Goal: Task Accomplishment & Management: Manage account settings

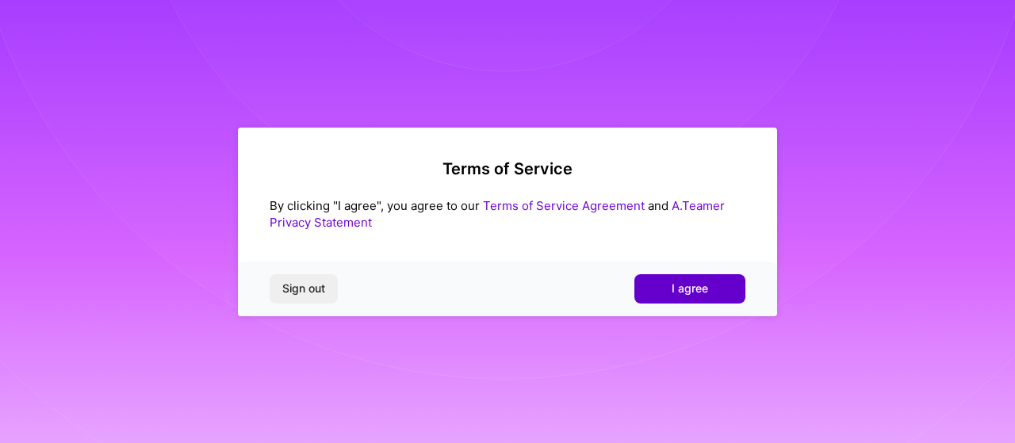
click at [706, 280] on button "I agree" at bounding box center [690, 288] width 111 height 29
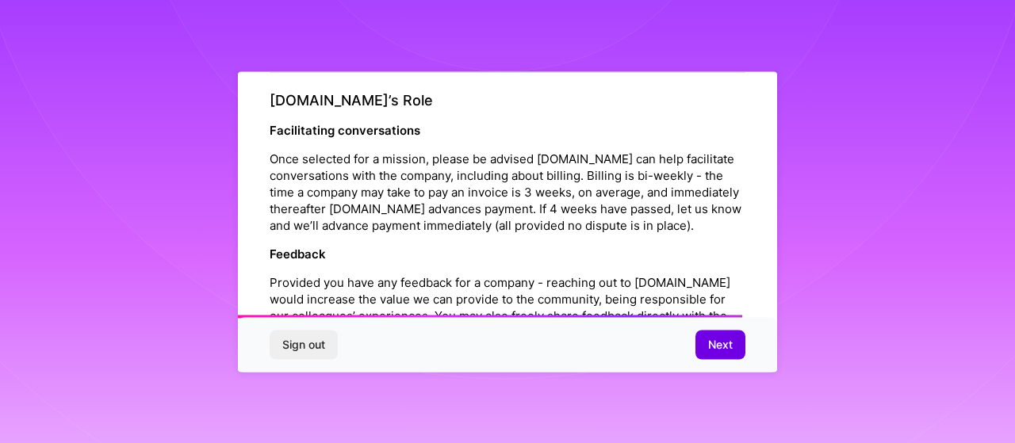
scroll to position [1947, 0]
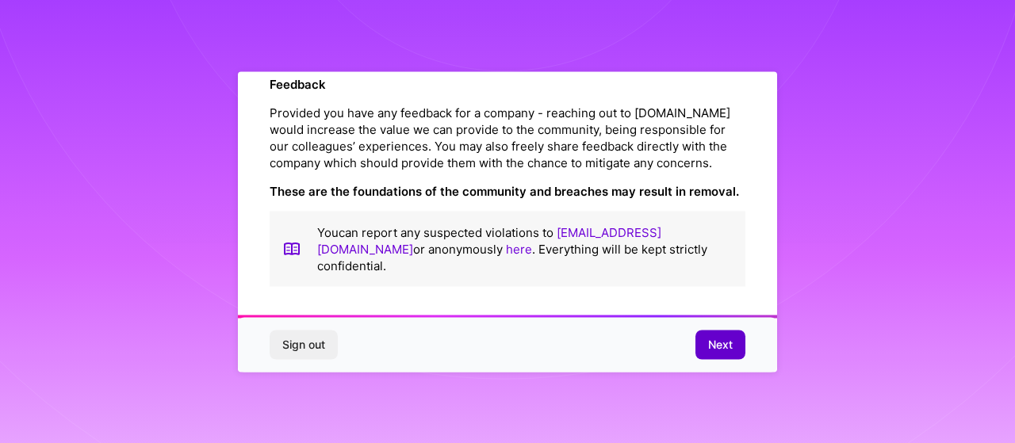
click at [720, 351] on span "Next" at bounding box center [720, 345] width 25 height 16
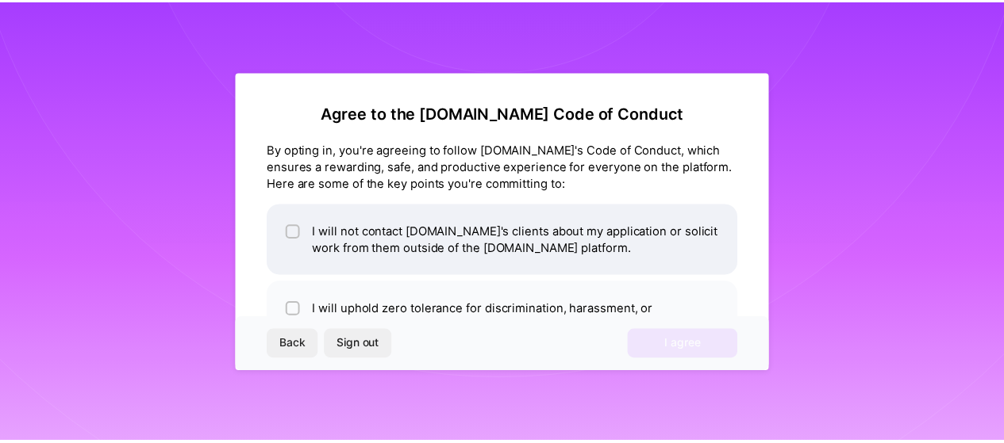
scroll to position [127, 0]
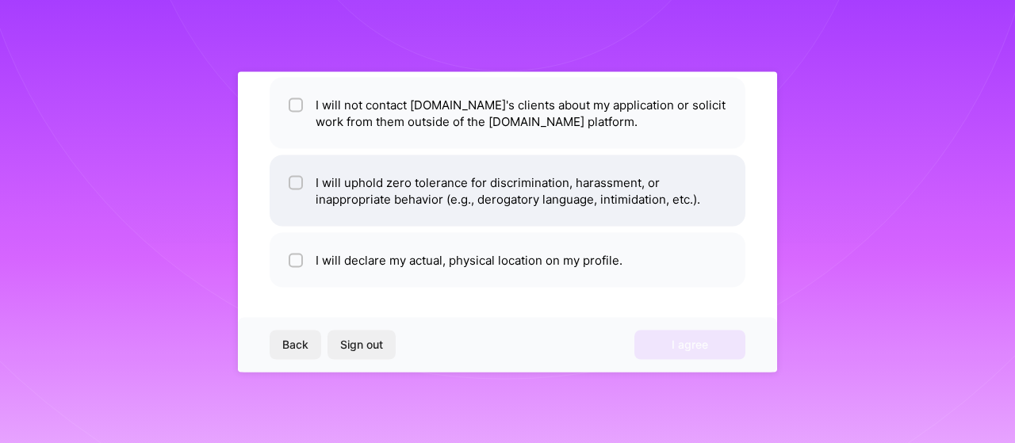
click at [293, 178] on input "checkbox" at bounding box center [297, 183] width 11 height 11
checkbox input "true"
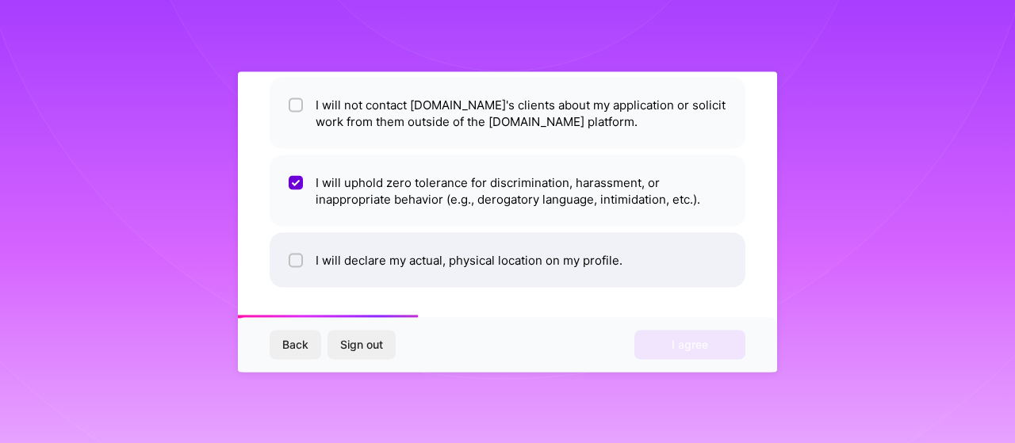
click at [305, 259] on li "I will declare my actual, physical location on my profile." at bounding box center [508, 259] width 476 height 55
checkbox input "true"
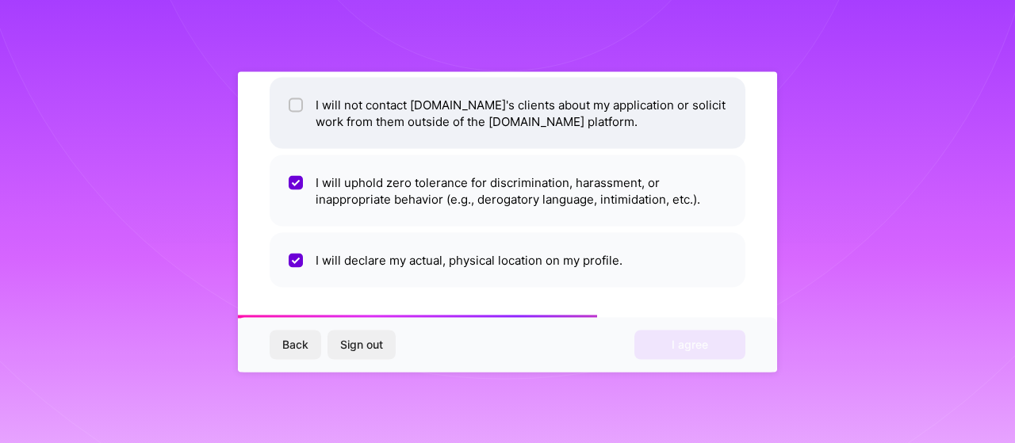
click at [298, 98] on div at bounding box center [296, 105] width 14 height 14
checkbox input "true"
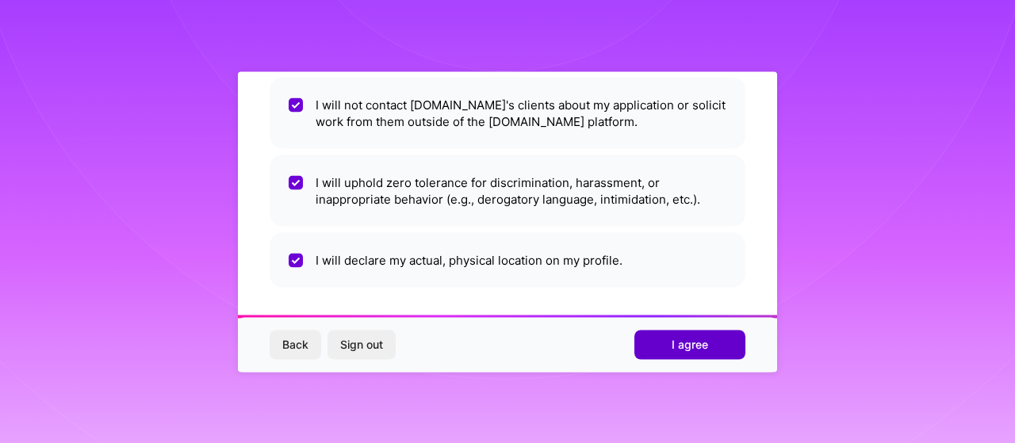
click at [701, 342] on span "I agree" at bounding box center [690, 345] width 36 height 16
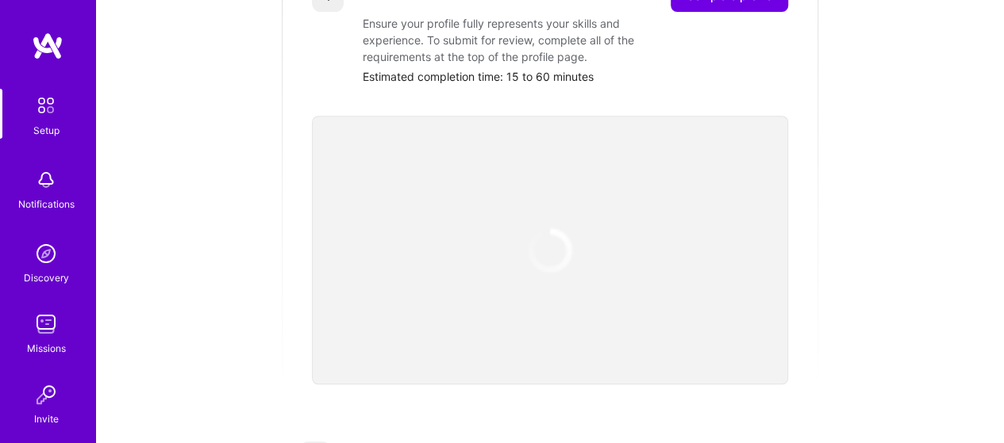
scroll to position [317, 0]
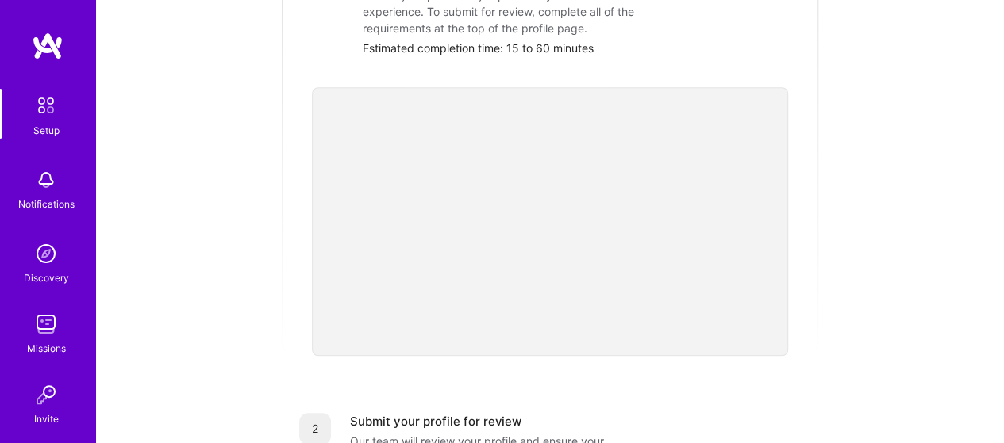
click at [51, 252] on img at bounding box center [46, 254] width 32 height 32
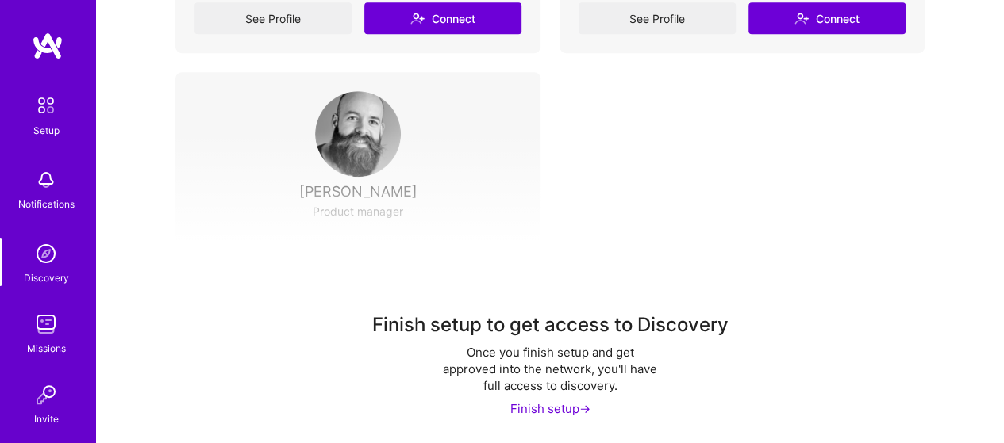
click at [48, 255] on img at bounding box center [46, 254] width 32 height 32
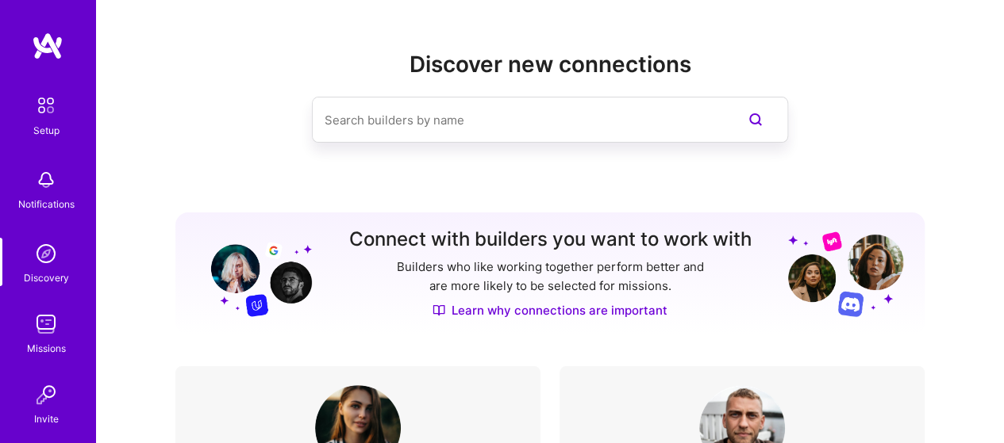
click at [52, 131] on div "Setup" at bounding box center [46, 130] width 26 height 17
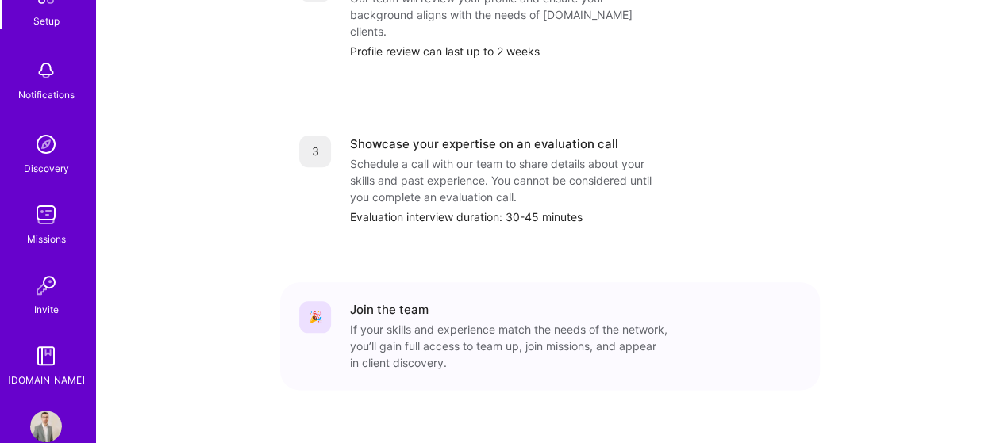
scroll to position [140, 0]
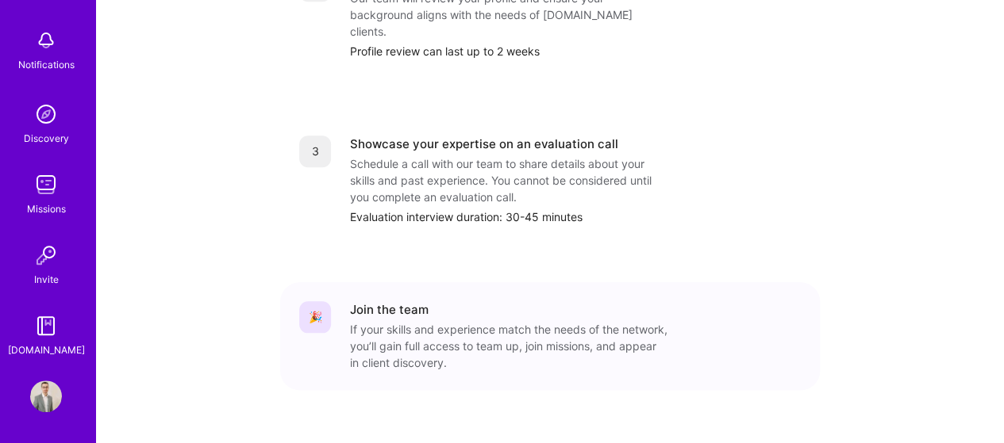
click at [48, 328] on img at bounding box center [46, 326] width 32 height 32
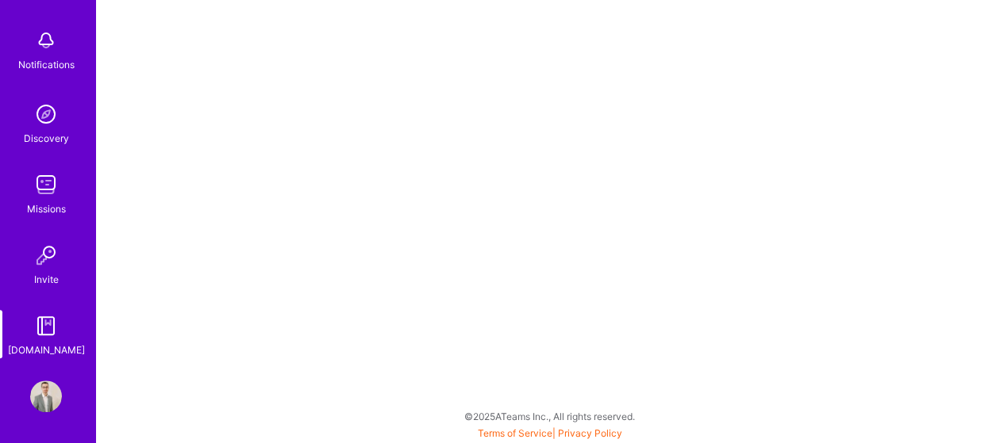
scroll to position [4, 0]
click at [43, 399] on img at bounding box center [46, 397] width 32 height 32
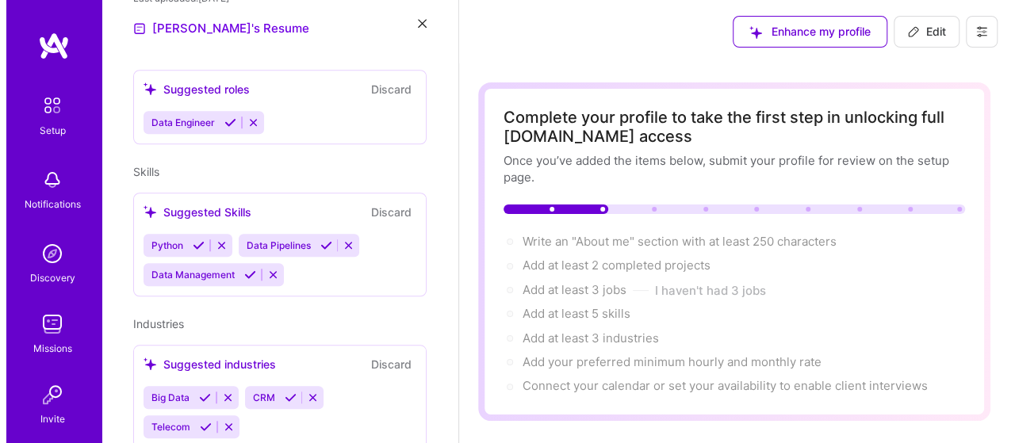
scroll to position [611, 0]
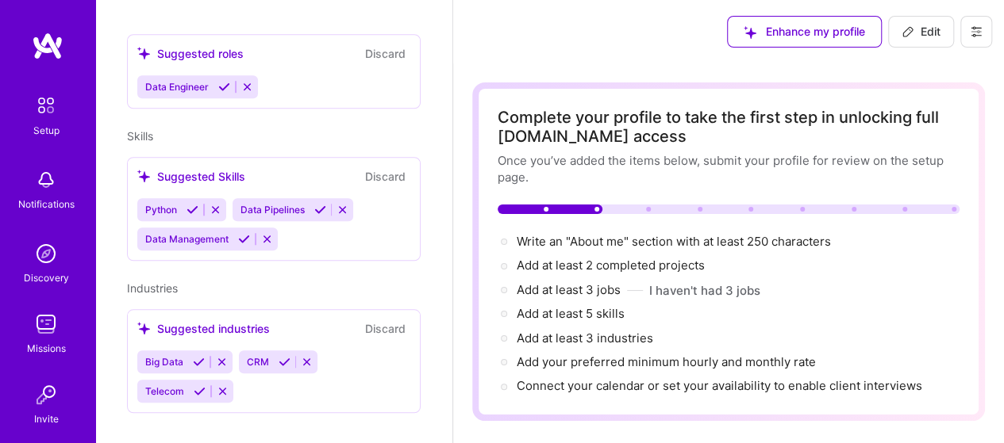
click at [979, 34] on icon at bounding box center [975, 31] width 13 height 13
click at [929, 158] on button "Log Out" at bounding box center [932, 149] width 119 height 40
